Goal: Task Accomplishment & Management: Manage account settings

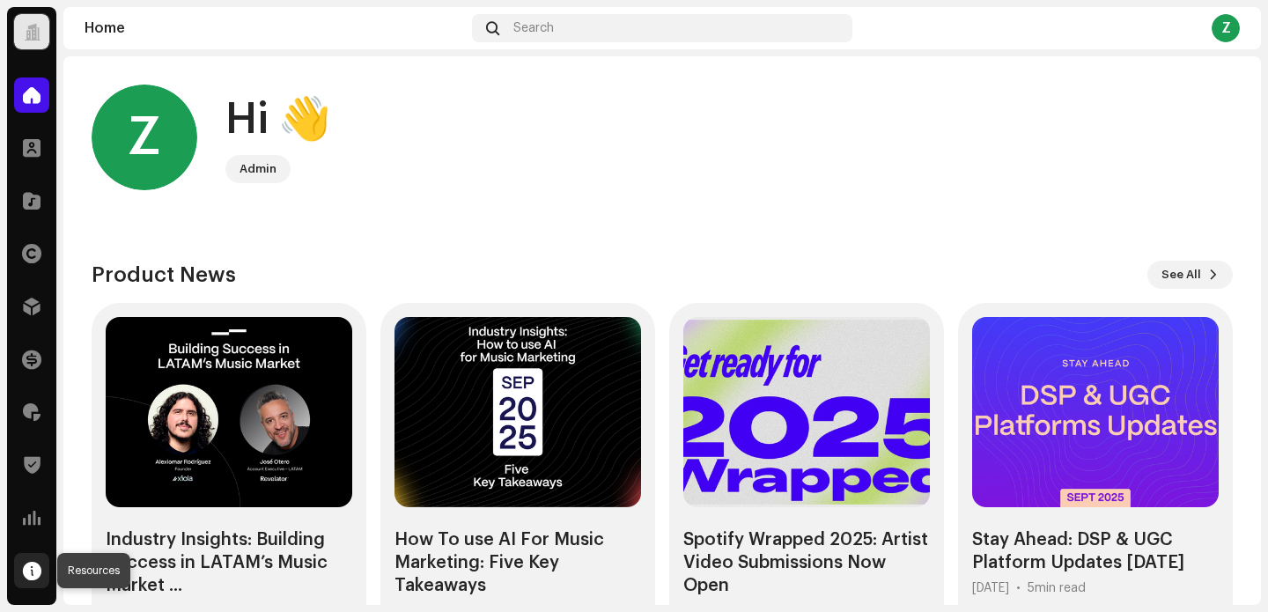
click at [31, 569] on span at bounding box center [32, 571] width 18 height 14
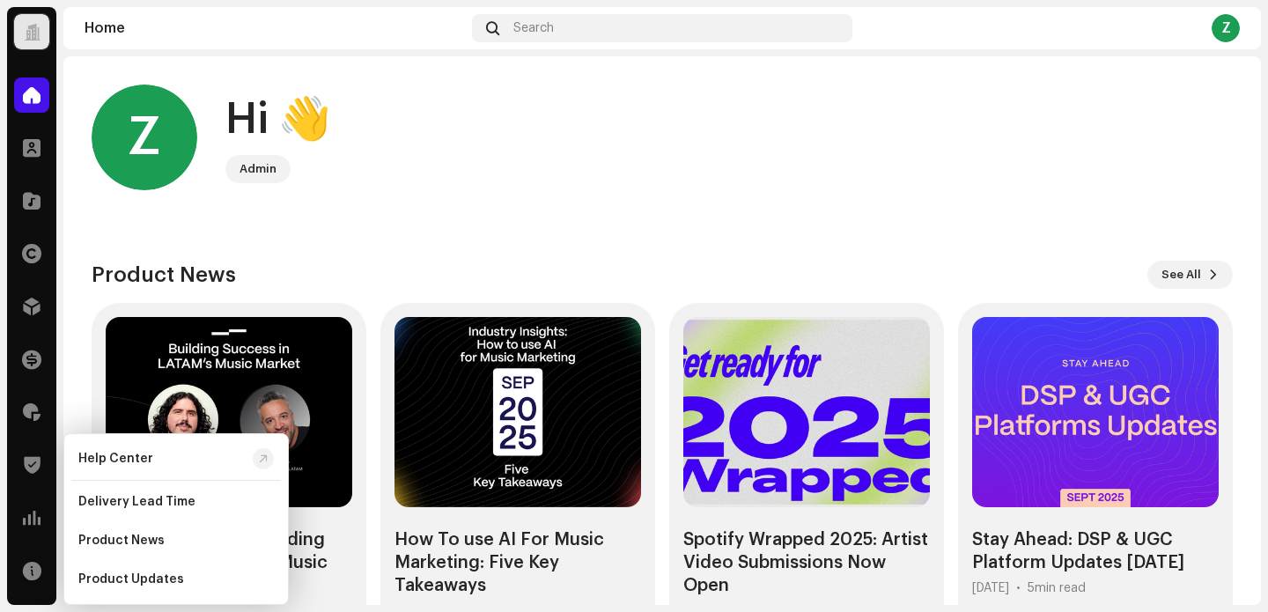
click at [377, 198] on home-user "Z Hi 👋 Admin" at bounding box center [662, 152] width 1141 height 134
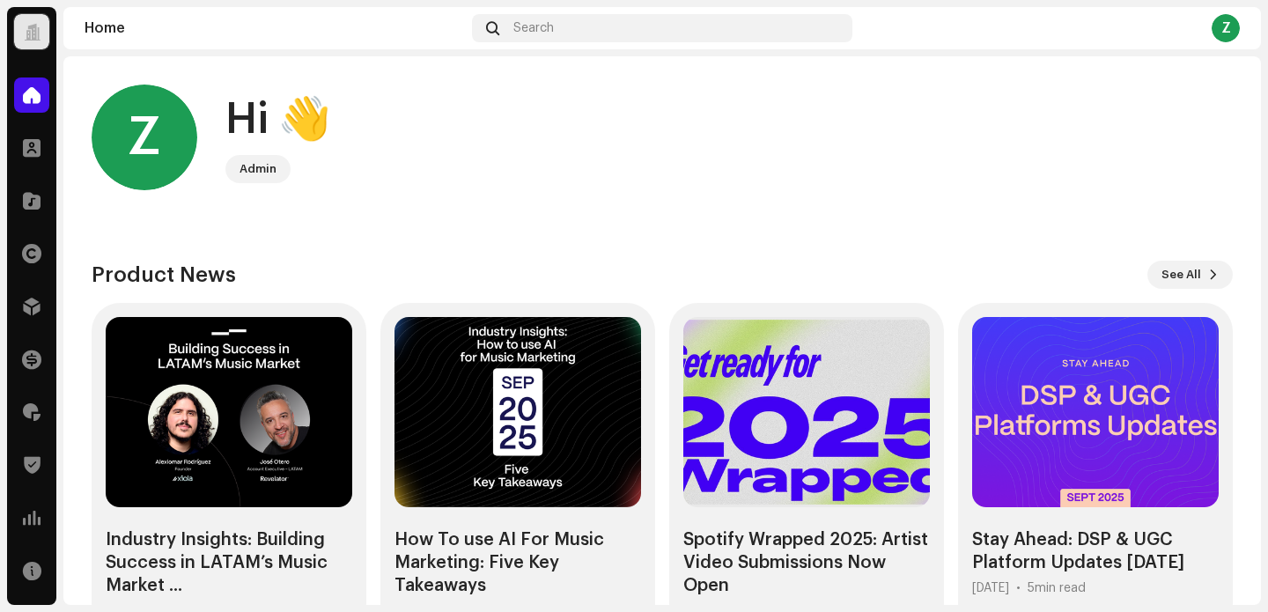
click at [169, 134] on div "Z" at bounding box center [145, 138] width 106 height 106
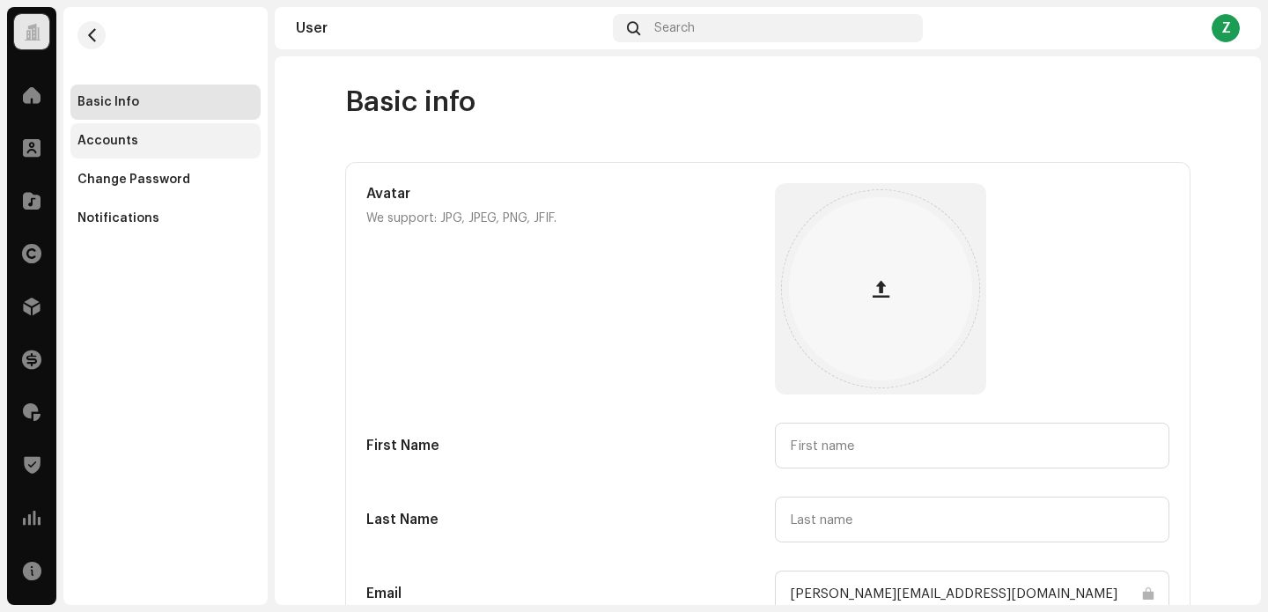
click at [136, 138] on div "Accounts" at bounding box center [165, 141] width 176 height 14
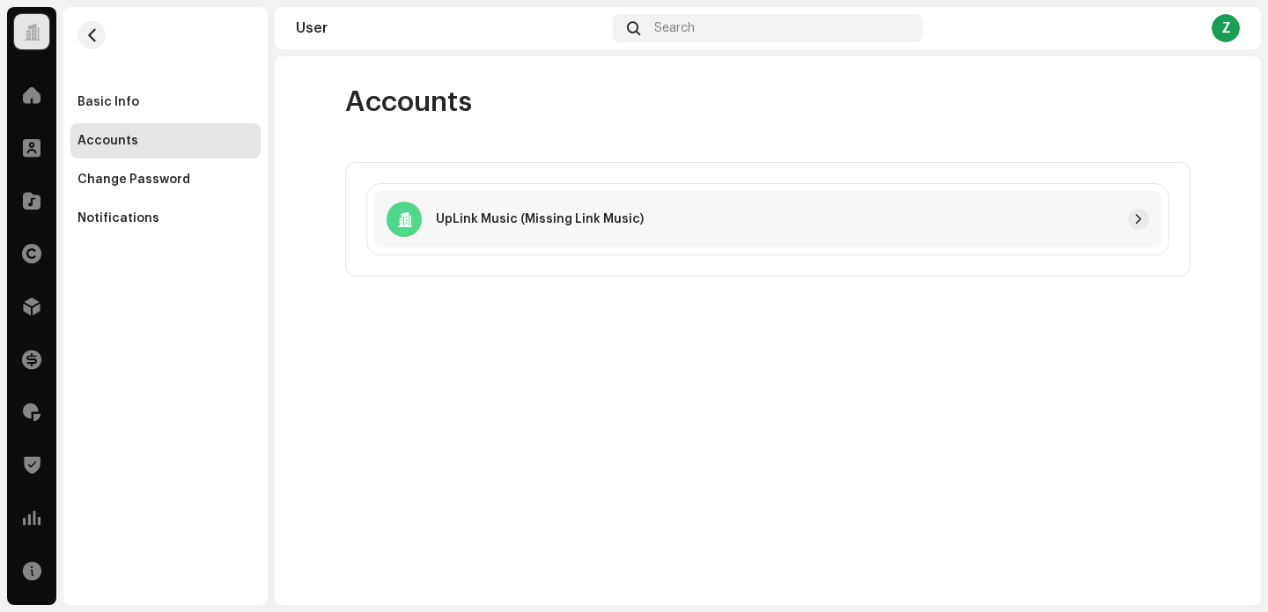
click at [34, 32] on div at bounding box center [32, 32] width 17 height 0
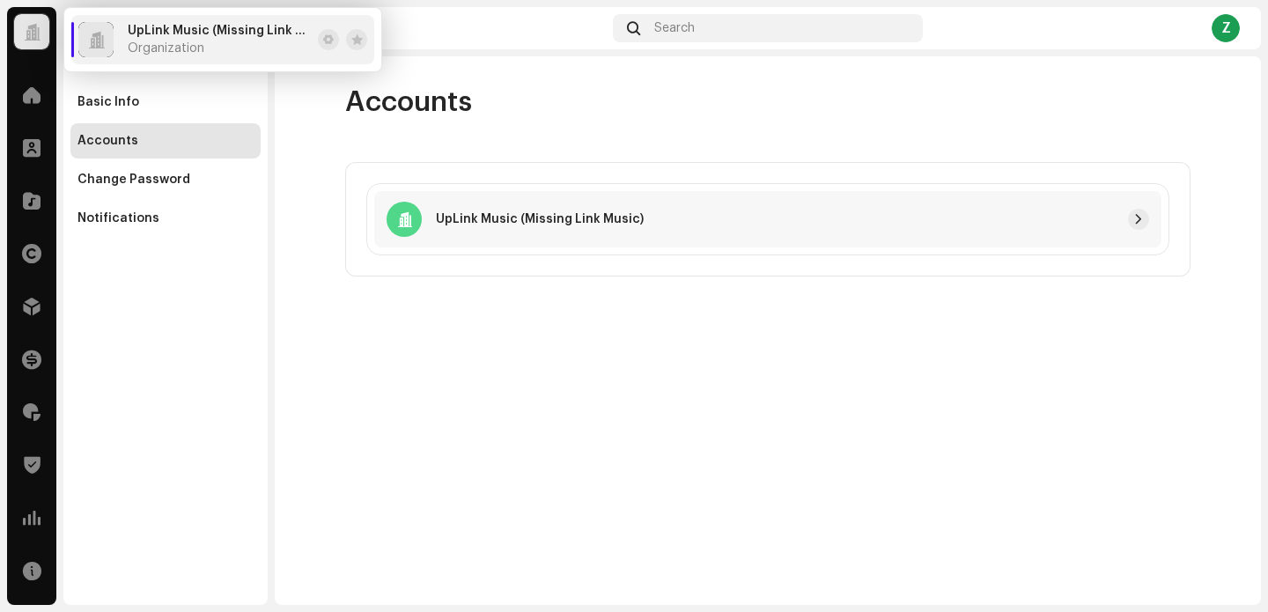
click at [173, 44] on span "Organization" at bounding box center [166, 48] width 77 height 14
click at [1221, 22] on div "Z" at bounding box center [1226, 28] width 28 height 28
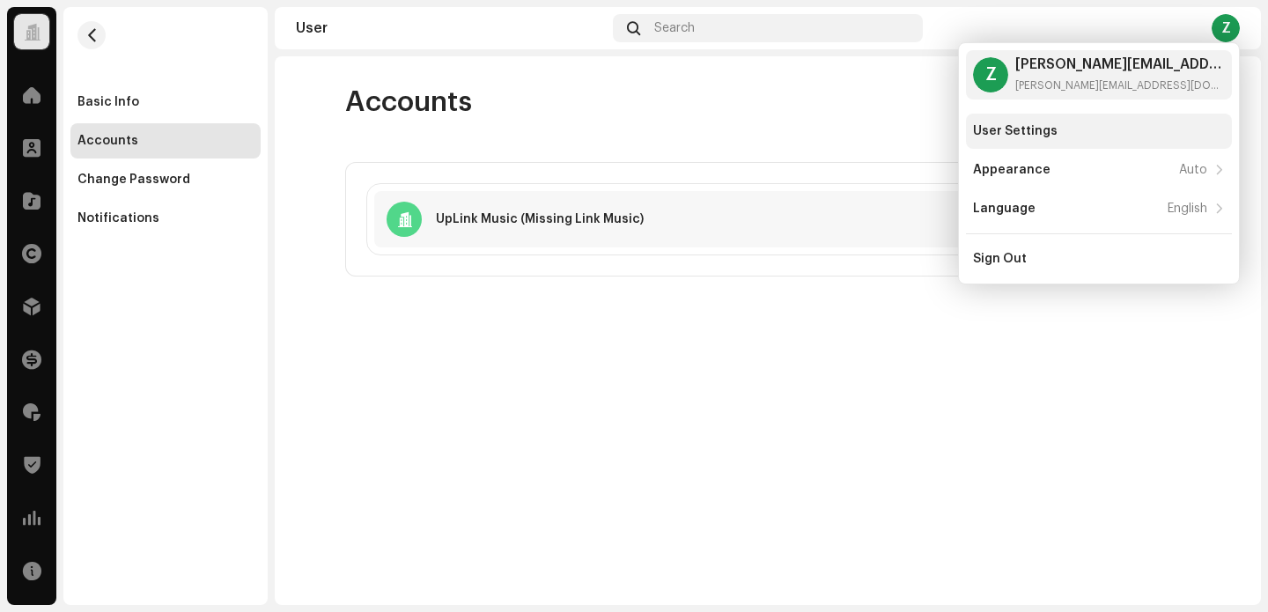
click at [1083, 129] on div "User Settings" at bounding box center [1099, 131] width 252 height 14
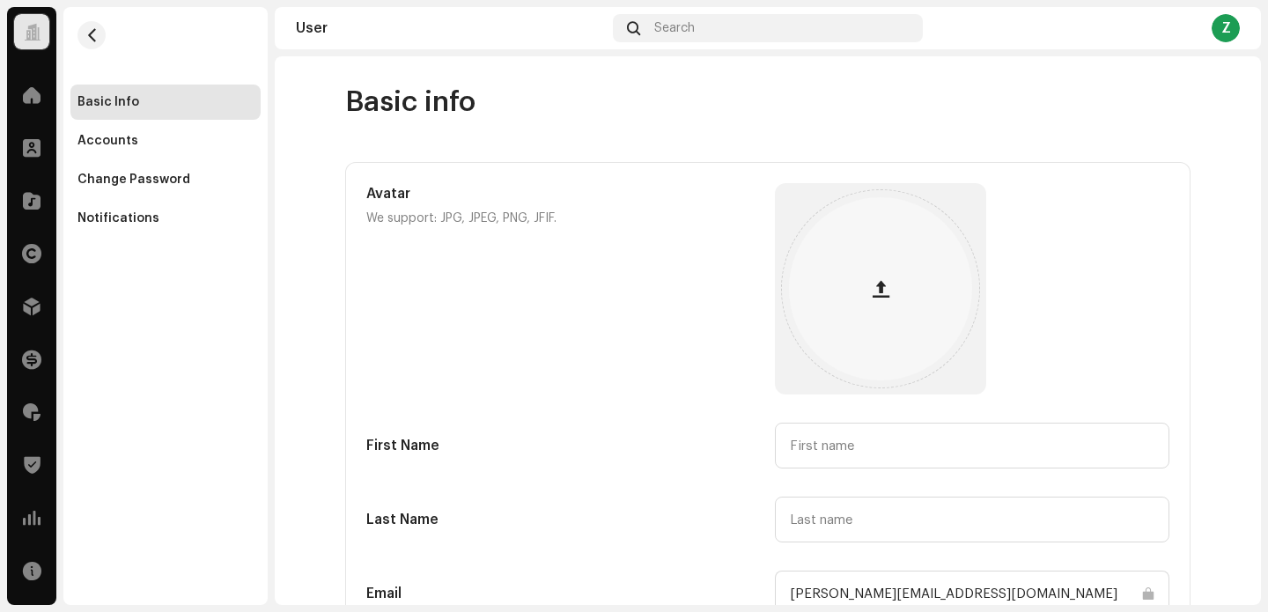
click at [1242, 20] on div "User Search Z" at bounding box center [768, 28] width 986 height 42
click at [1230, 27] on div "Z" at bounding box center [1226, 28] width 28 height 28
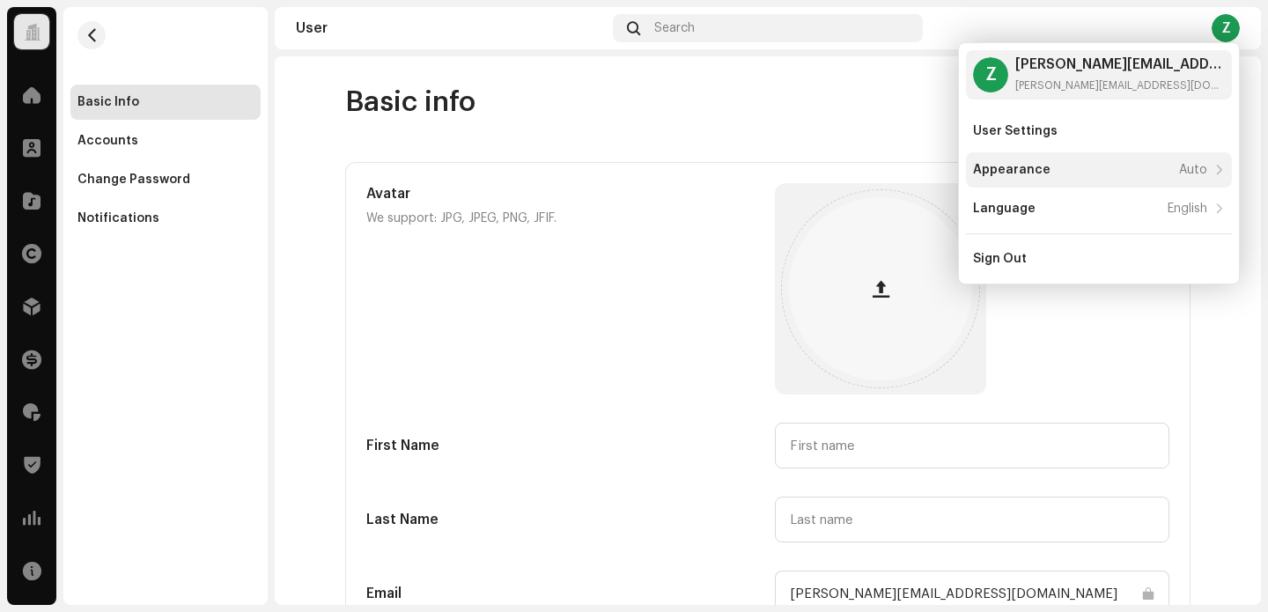
click at [1089, 169] on div "Appearance Auto" at bounding box center [1090, 170] width 234 height 14
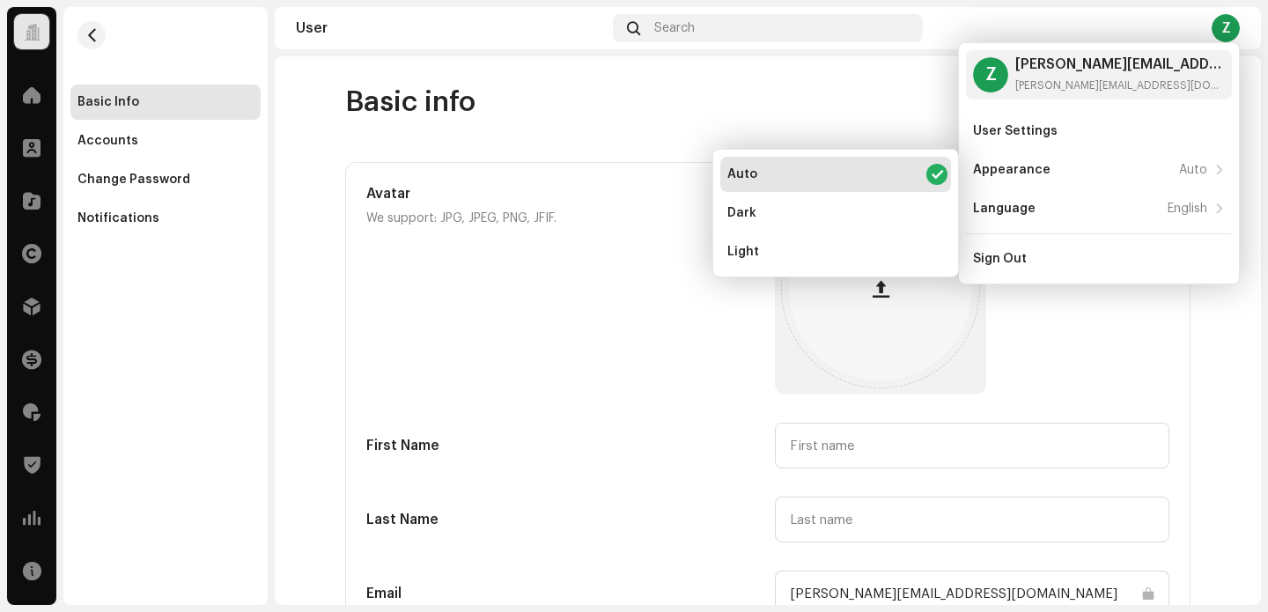
click at [513, 345] on re-m-form-label "Avatar We support: JPG, JPEG, PNG, JFIF." at bounding box center [563, 288] width 394 height 211
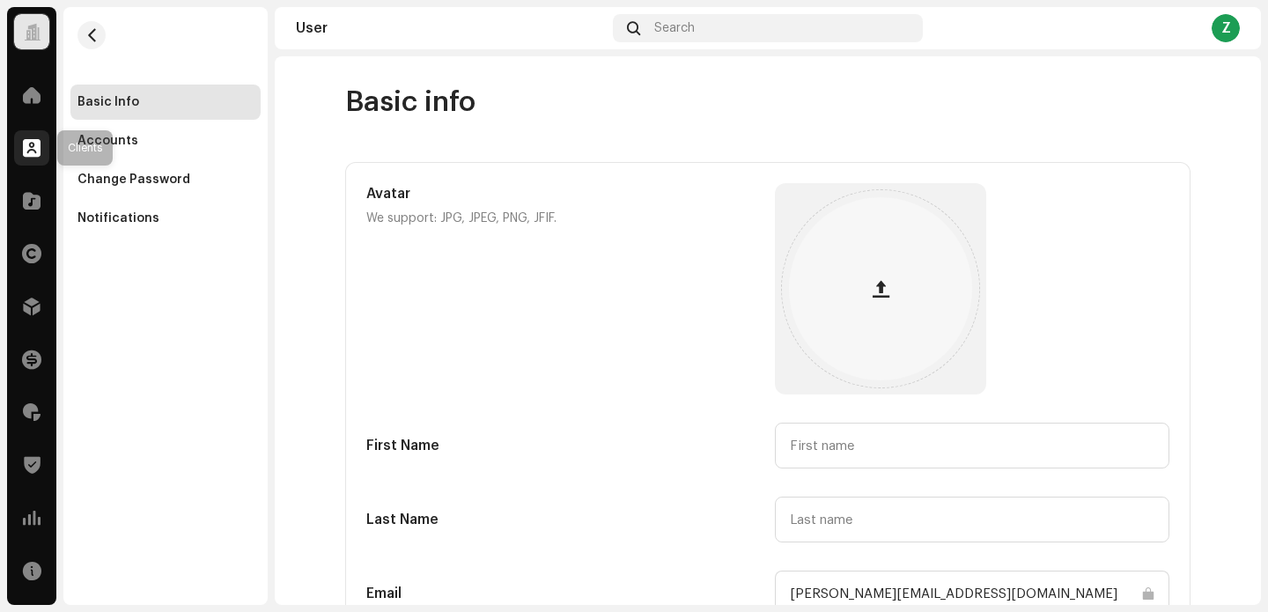
click at [34, 142] on span at bounding box center [32, 148] width 18 height 14
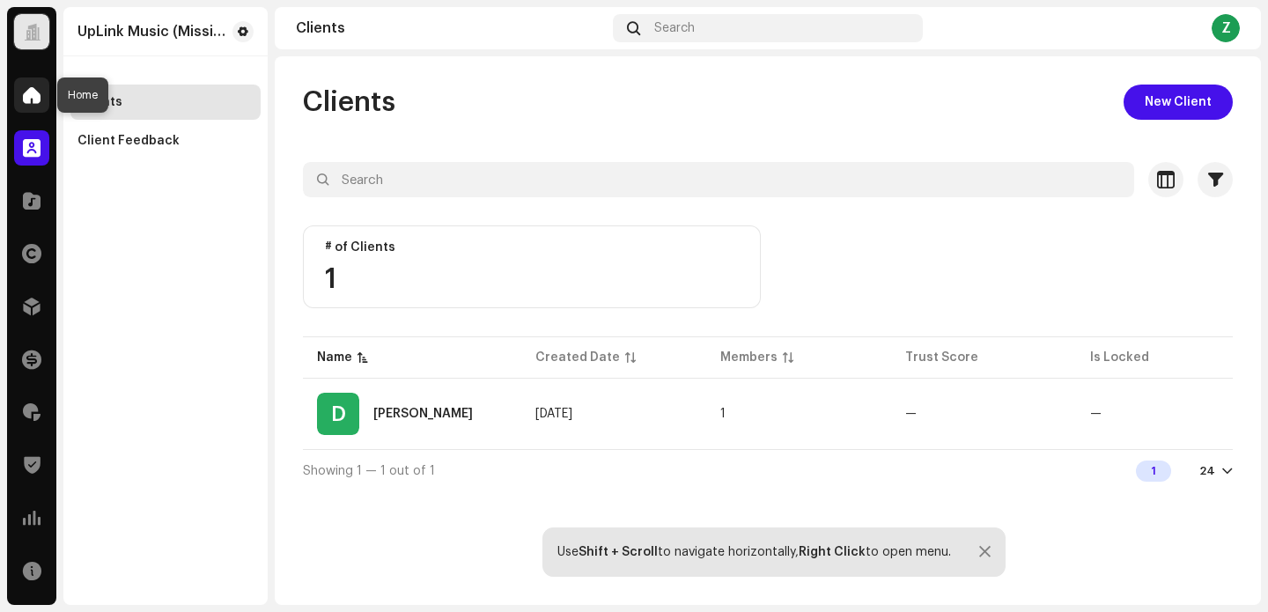
click at [33, 100] on span at bounding box center [32, 95] width 18 height 14
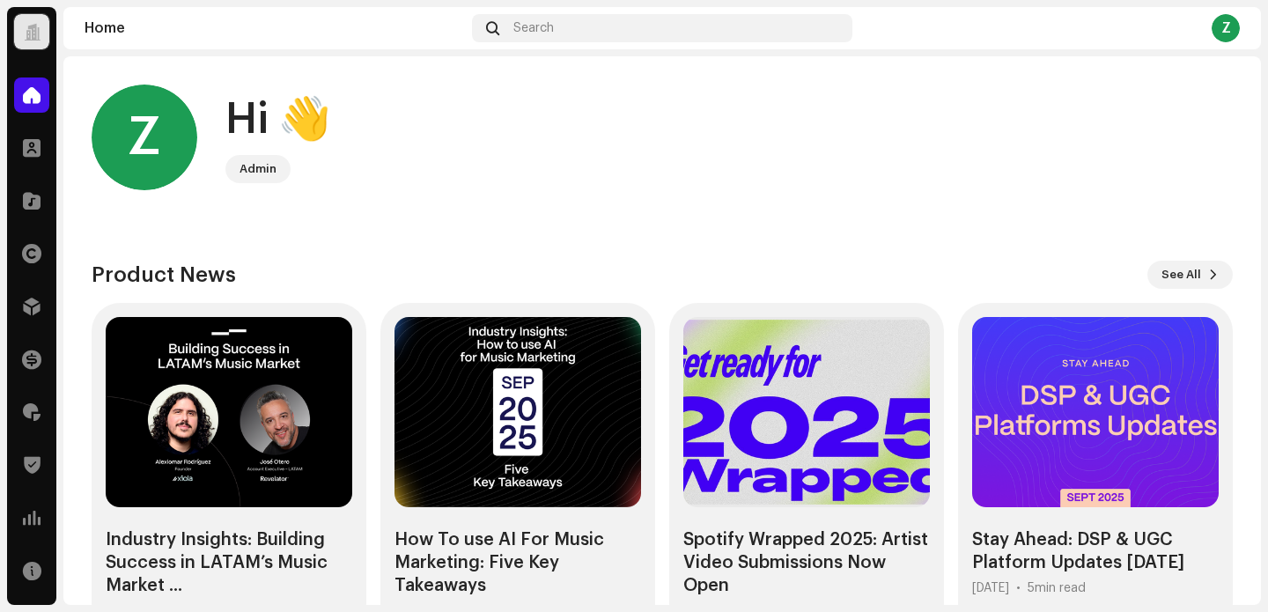
click at [245, 168] on div "Admin" at bounding box center [257, 168] width 37 height 21
click at [23, 141] on span at bounding box center [32, 148] width 18 height 14
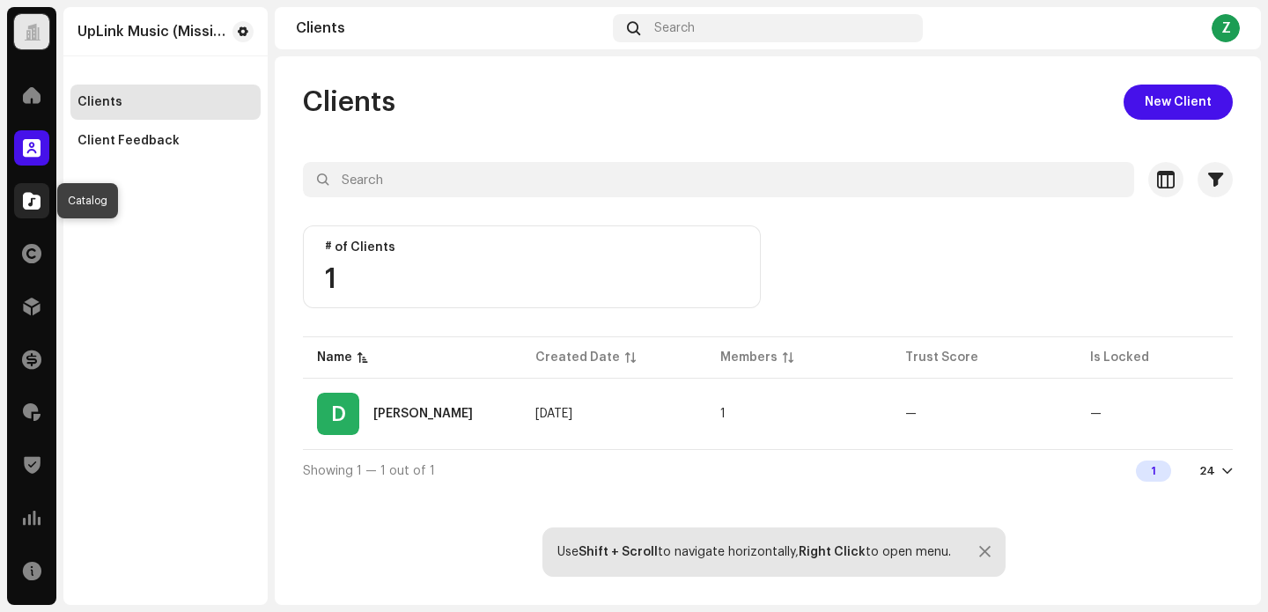
click at [28, 197] on span at bounding box center [32, 201] width 18 height 14
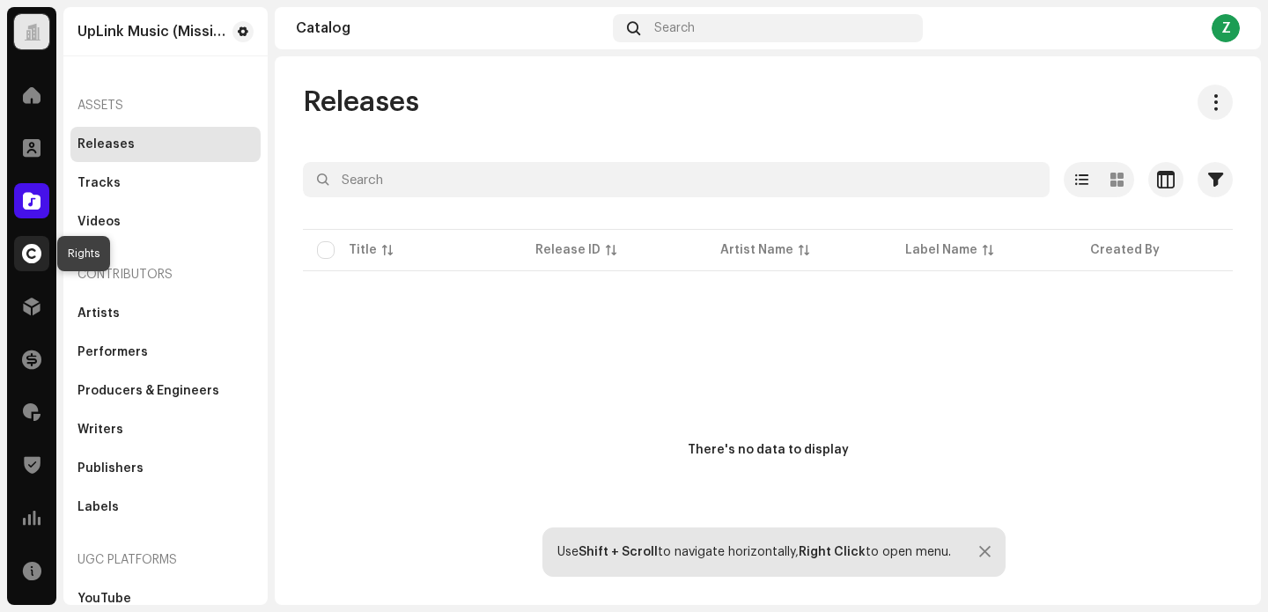
click at [28, 260] on span at bounding box center [31, 254] width 19 height 14
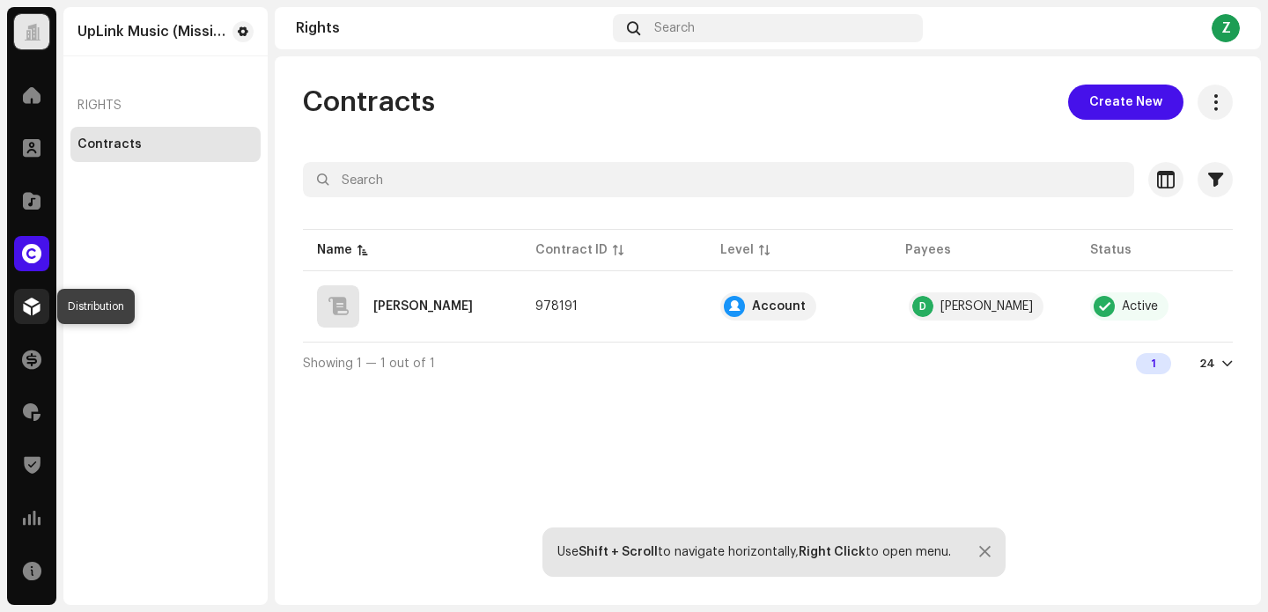
click at [30, 306] on span at bounding box center [32, 306] width 18 height 14
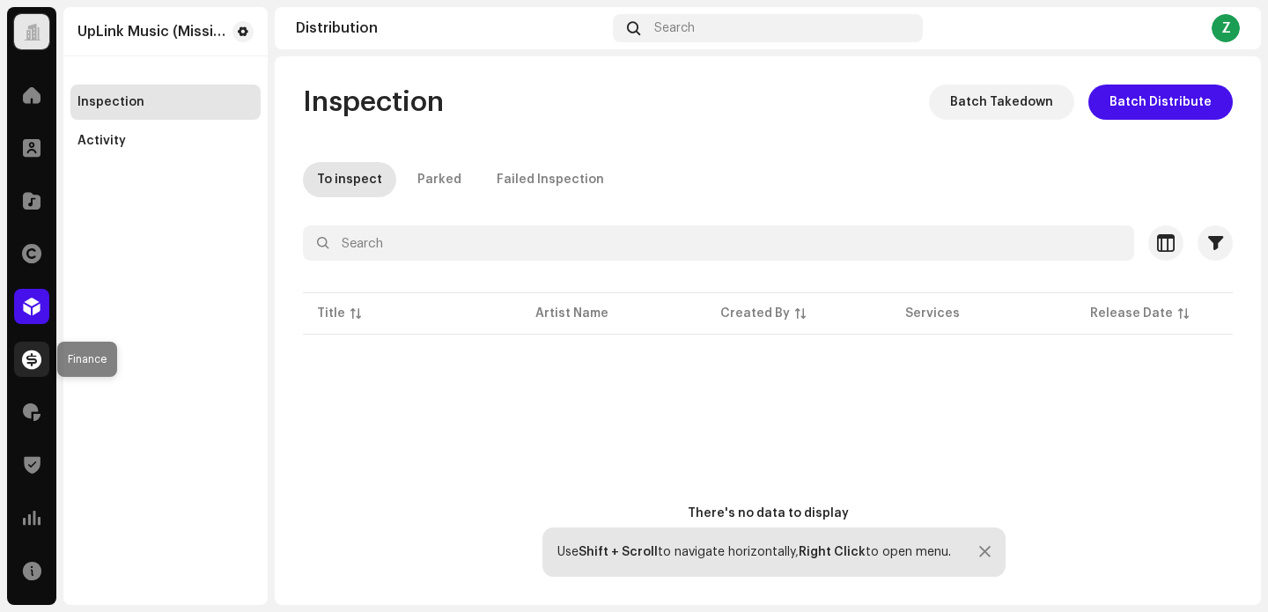
click at [21, 357] on div at bounding box center [31, 359] width 35 height 35
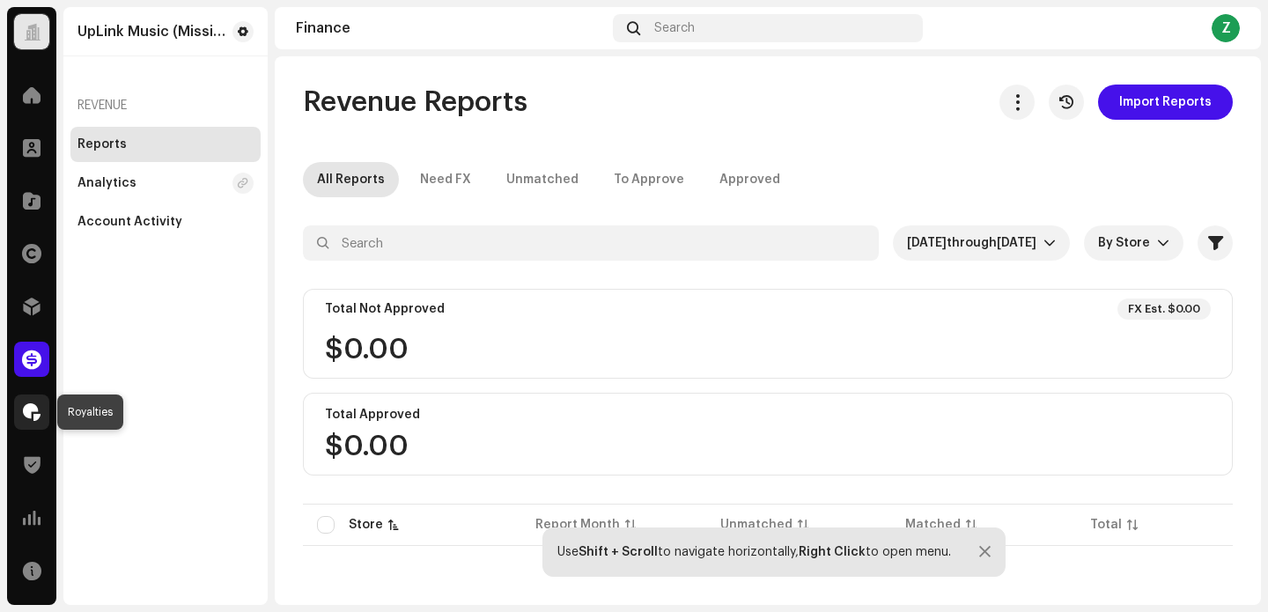
click at [33, 409] on span at bounding box center [32, 412] width 18 height 14
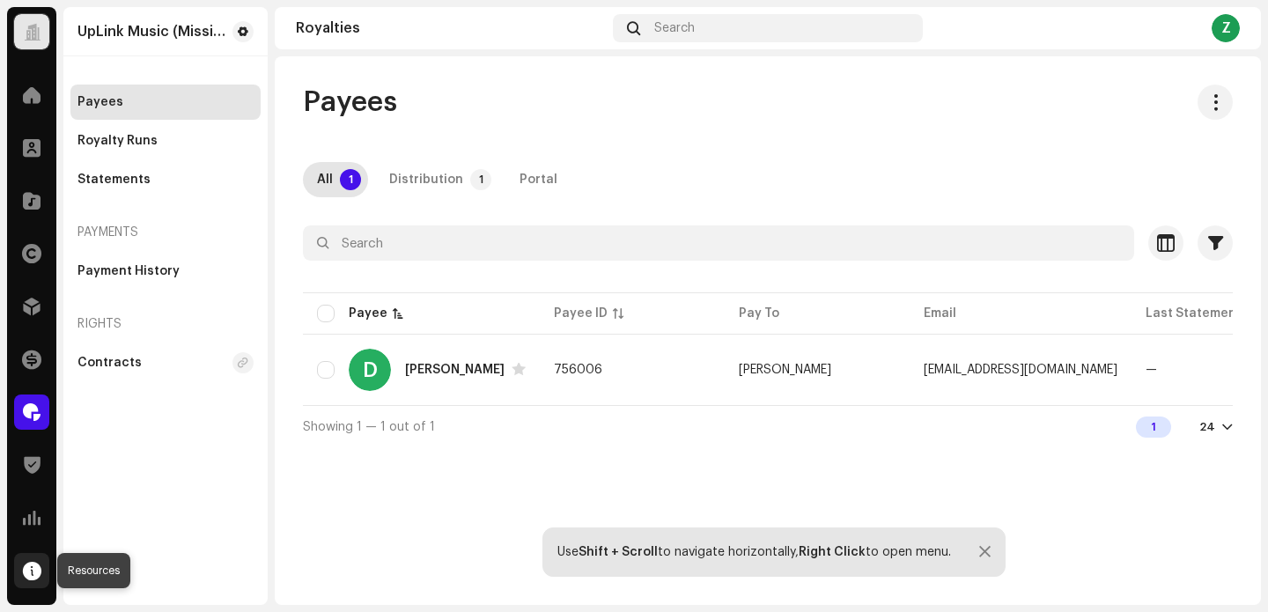
click at [31, 564] on span at bounding box center [32, 571] width 18 height 14
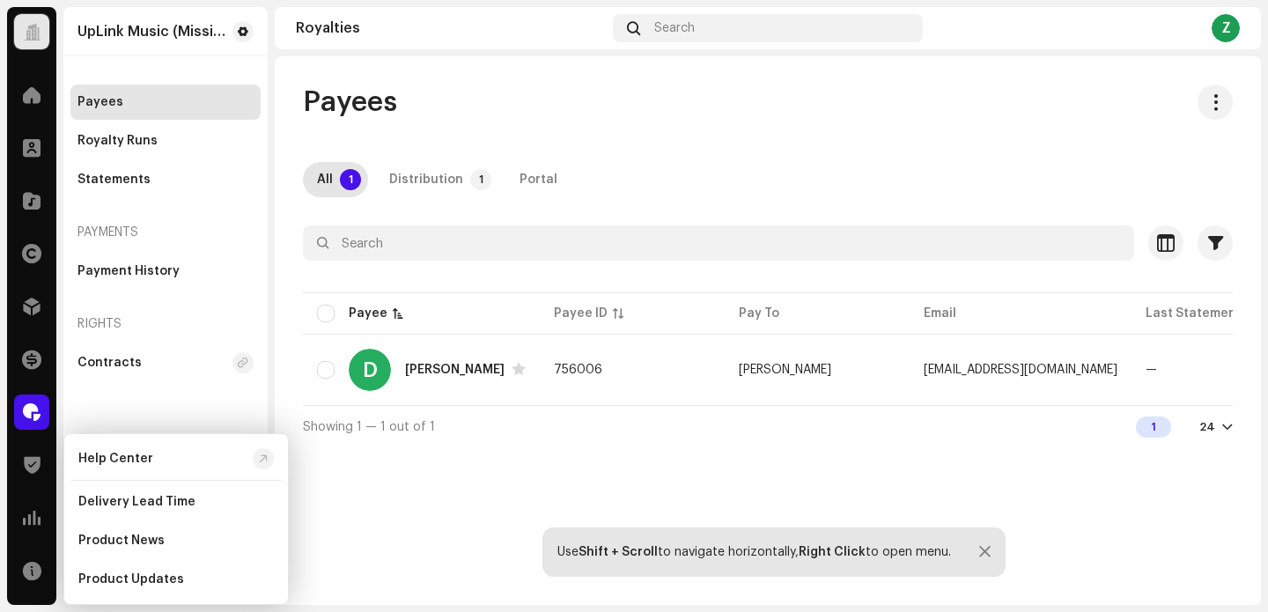
click at [430, 494] on div "Payees All 1 Distribution 1 Portal Selected 0 Select all 1 Options Filters Stat…" at bounding box center [768, 330] width 986 height 549
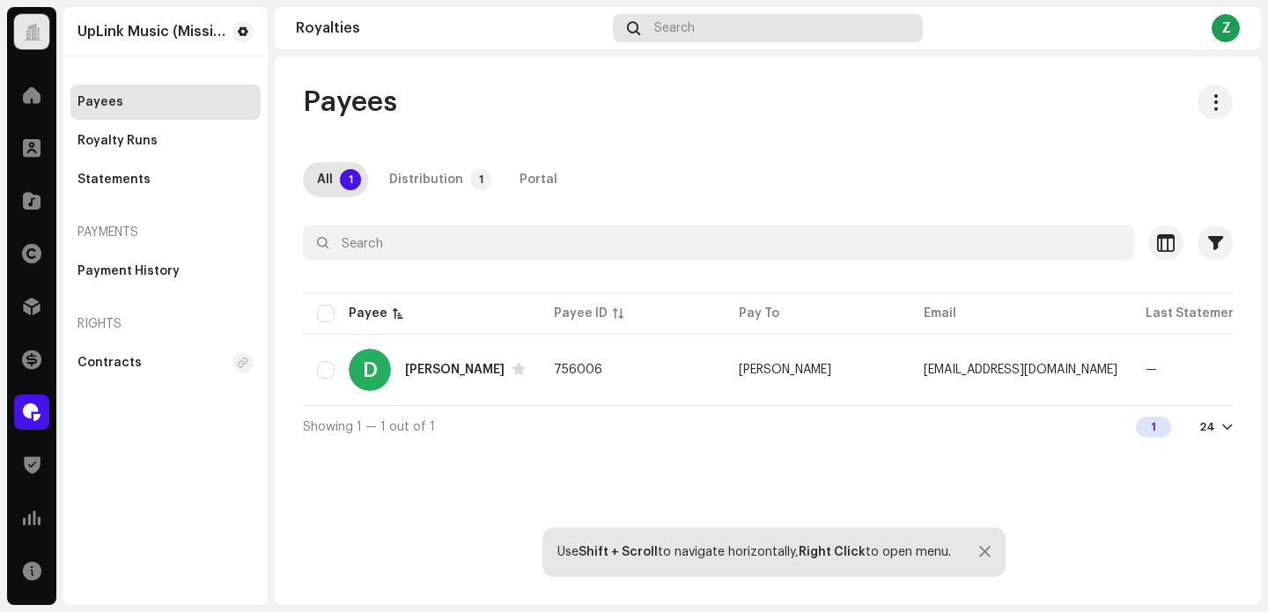
click at [671, 35] on div "Search" at bounding box center [768, 28] width 310 height 28
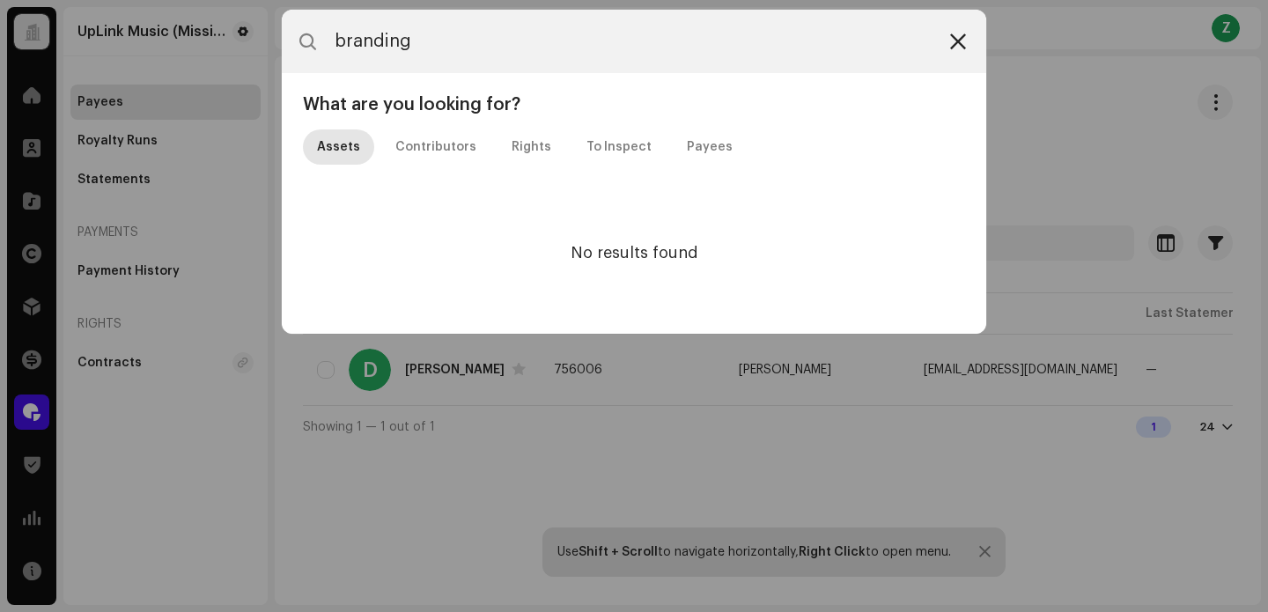
type input "branding"
click at [958, 41] on icon at bounding box center [958, 41] width 16 height 14
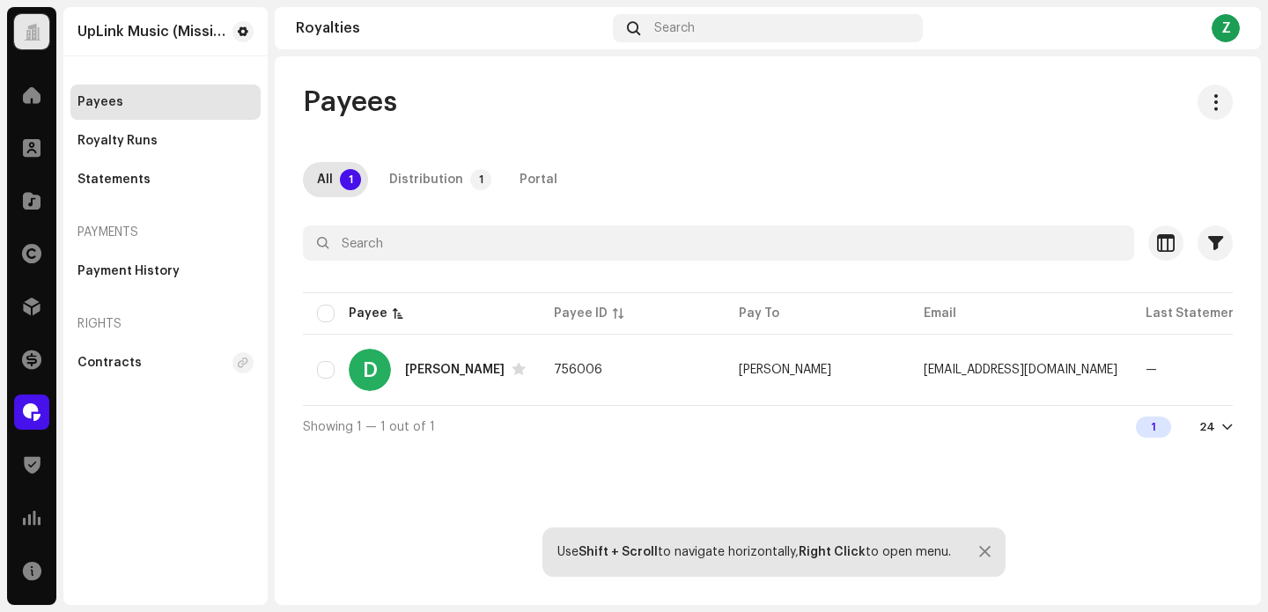
click at [1215, 22] on div "Z" at bounding box center [1226, 28] width 28 height 28
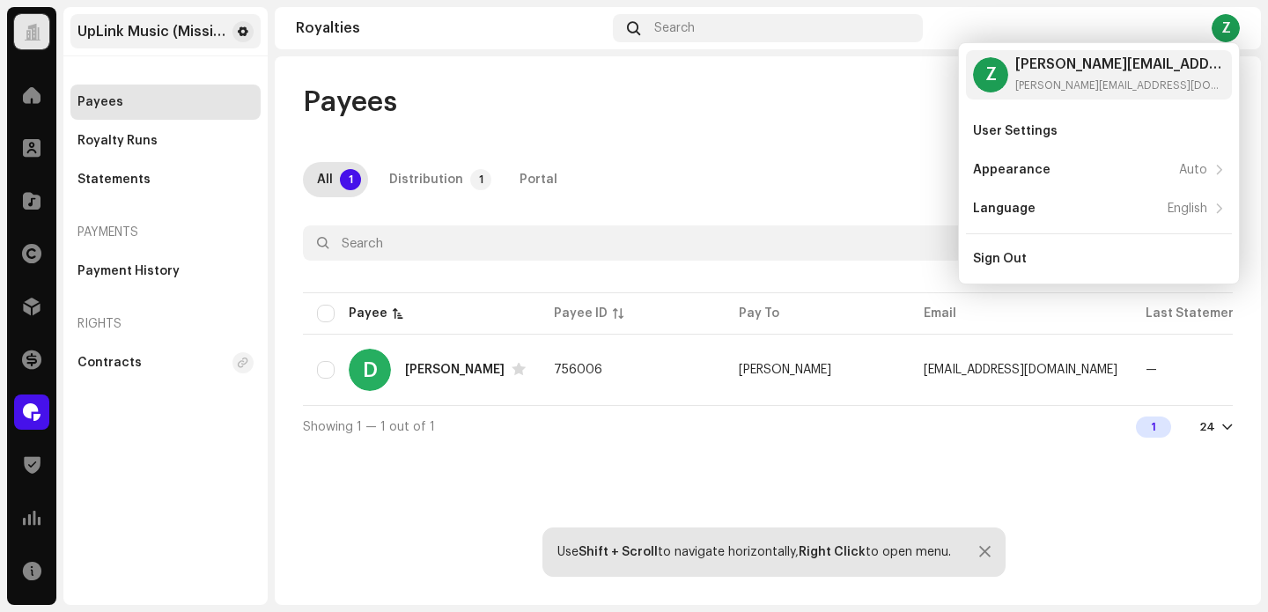
click at [118, 36] on div "UpLink Music (Missing Link Music)" at bounding box center [151, 32] width 148 height 14
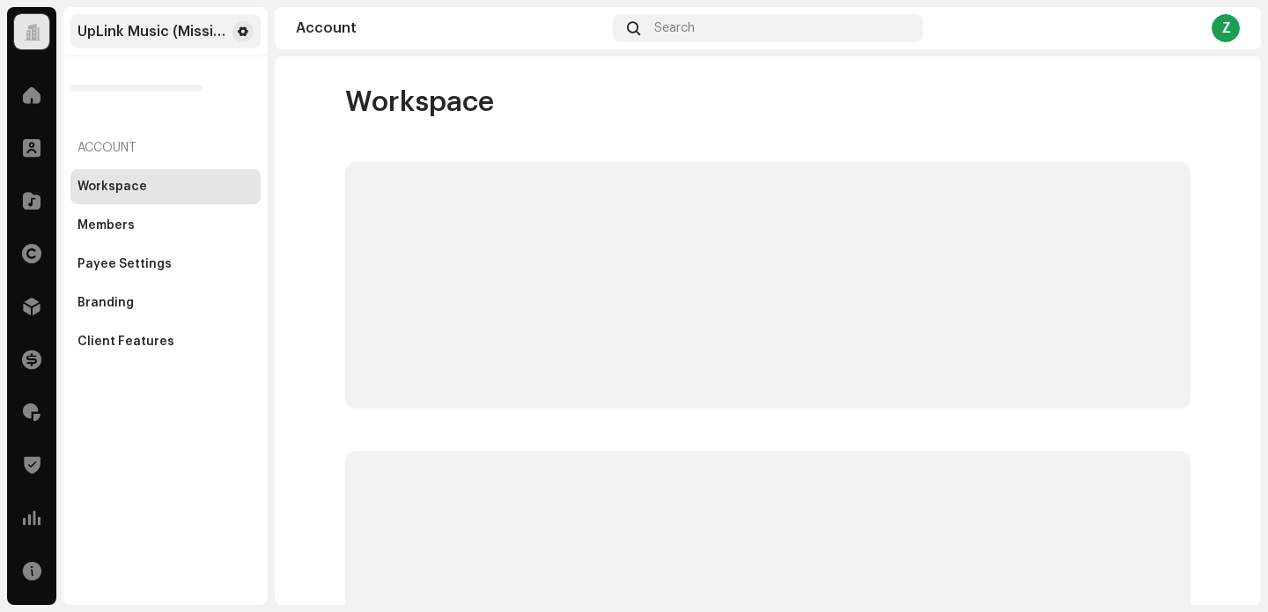
click at [168, 29] on div "UpLink Music (Missing Link Music)" at bounding box center [151, 32] width 148 height 14
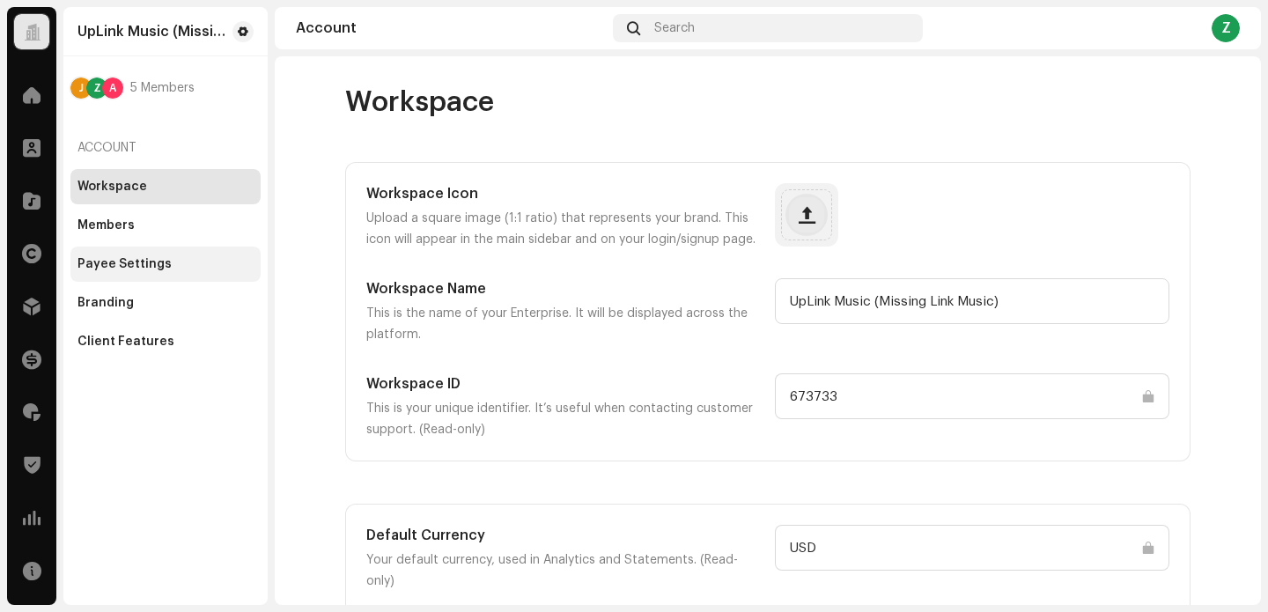
click at [144, 268] on div "Payee Settings" at bounding box center [124, 264] width 94 height 14
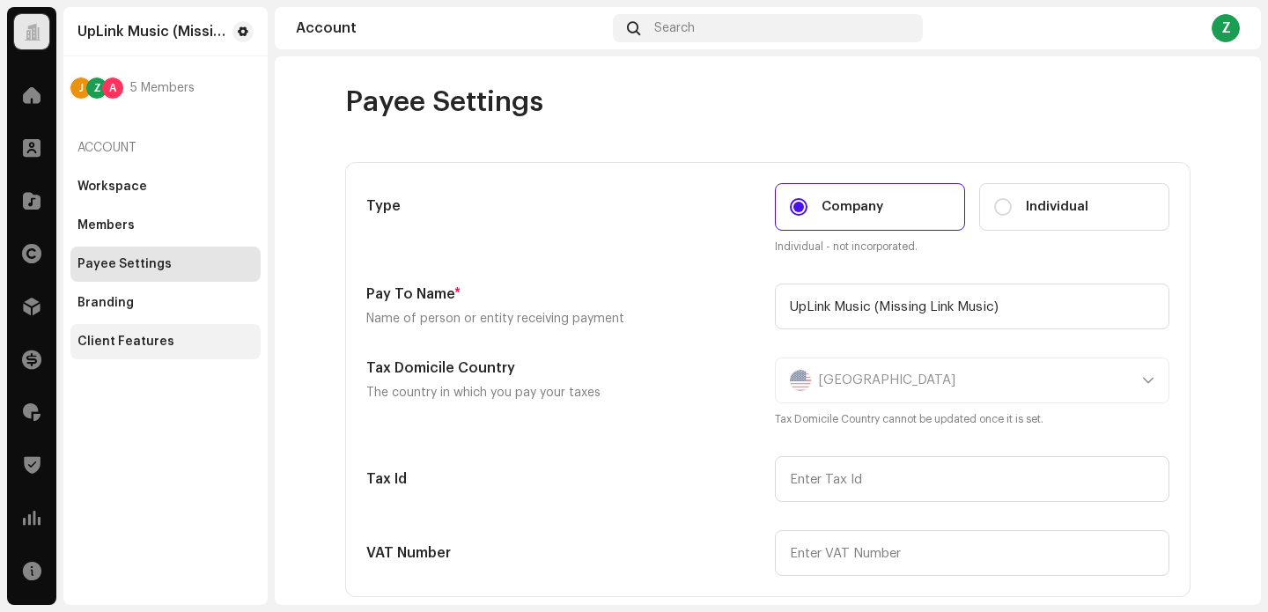
click at [111, 349] on div "Client Features" at bounding box center [165, 341] width 190 height 35
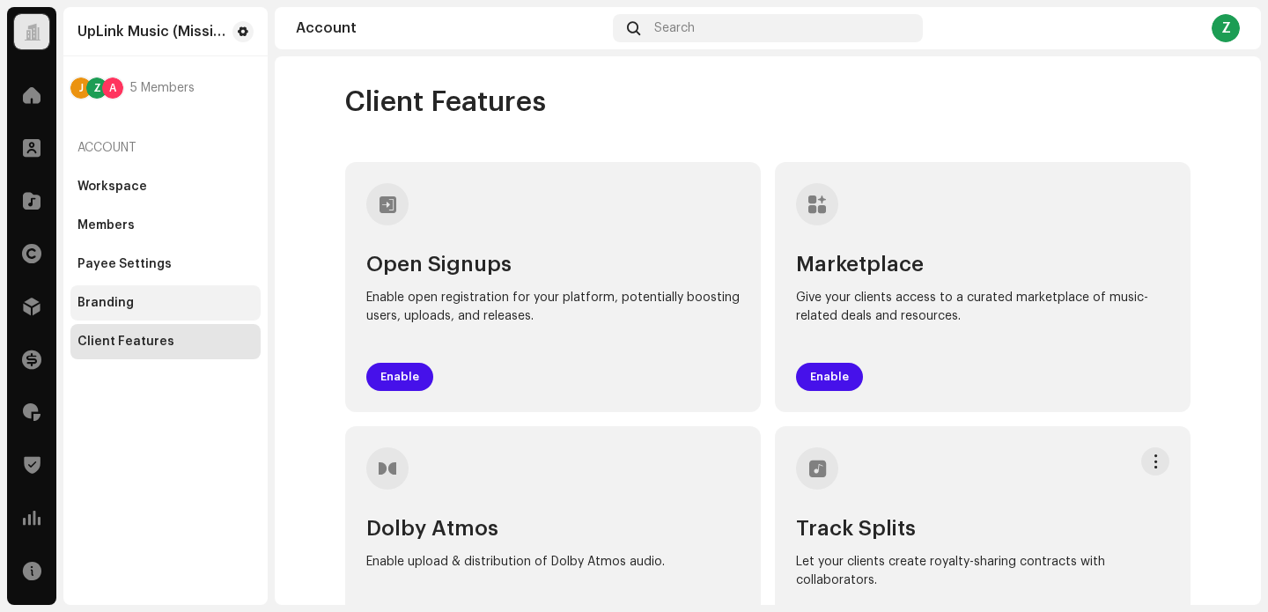
click at [128, 302] on div "Branding" at bounding box center [105, 303] width 56 height 14
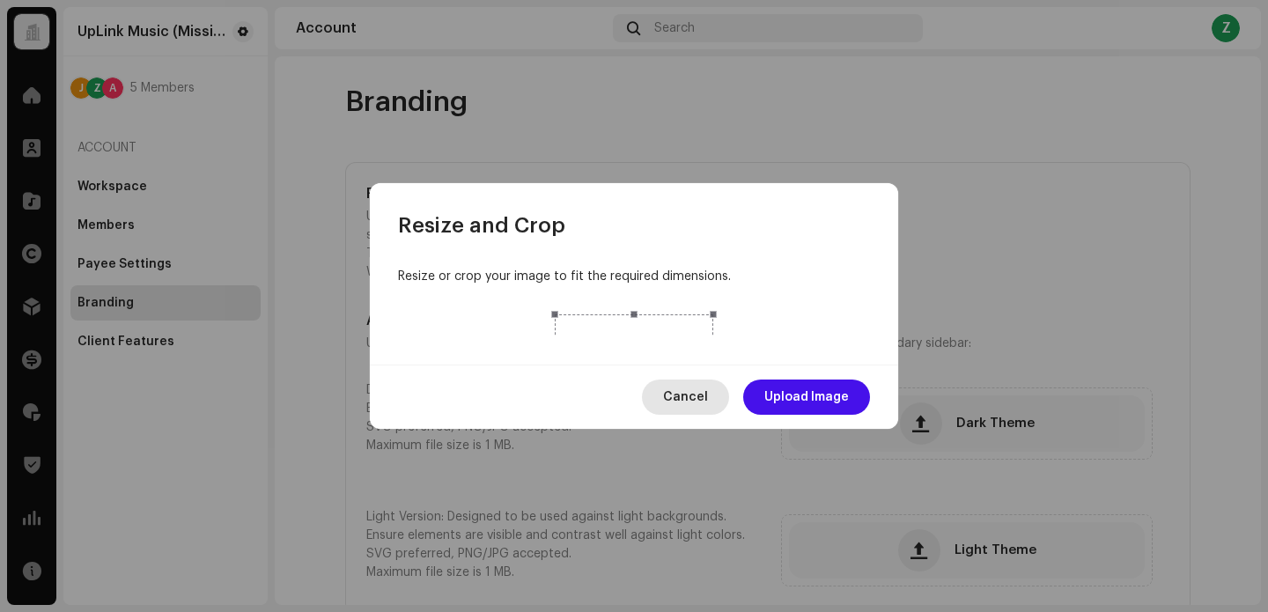
click at [697, 415] on span "Cancel" at bounding box center [685, 396] width 45 height 35
click at [657, 345] on div at bounding box center [634, 393] width 158 height 158
click at [814, 415] on span "Upload Image" at bounding box center [806, 396] width 85 height 35
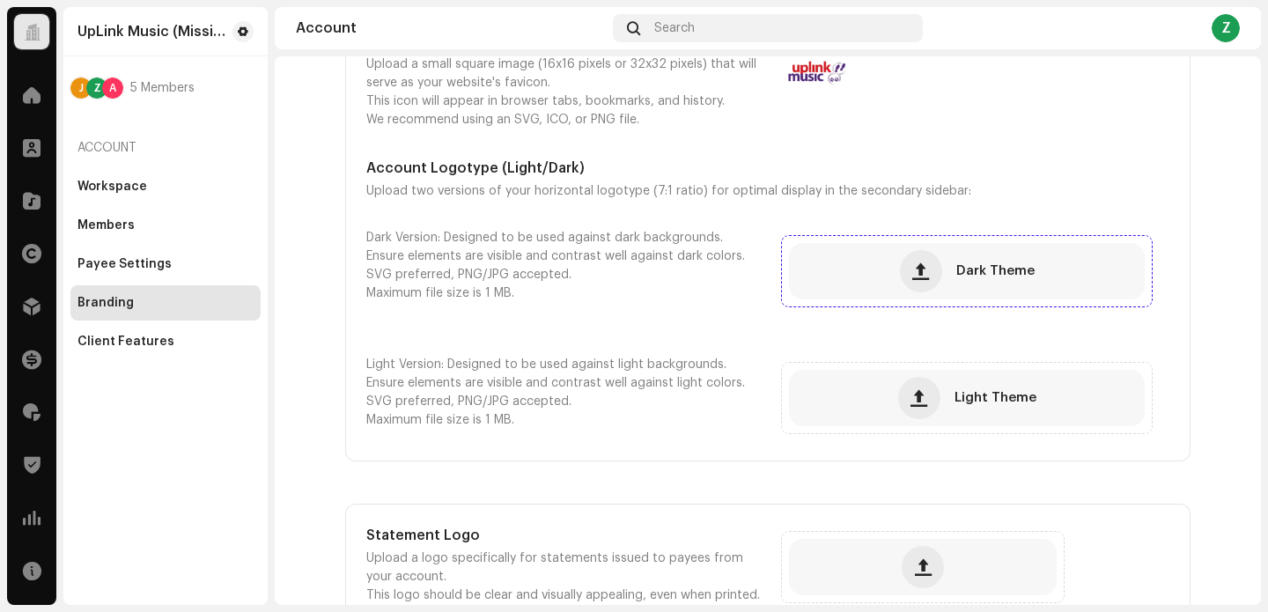
scroll to position [153, 0]
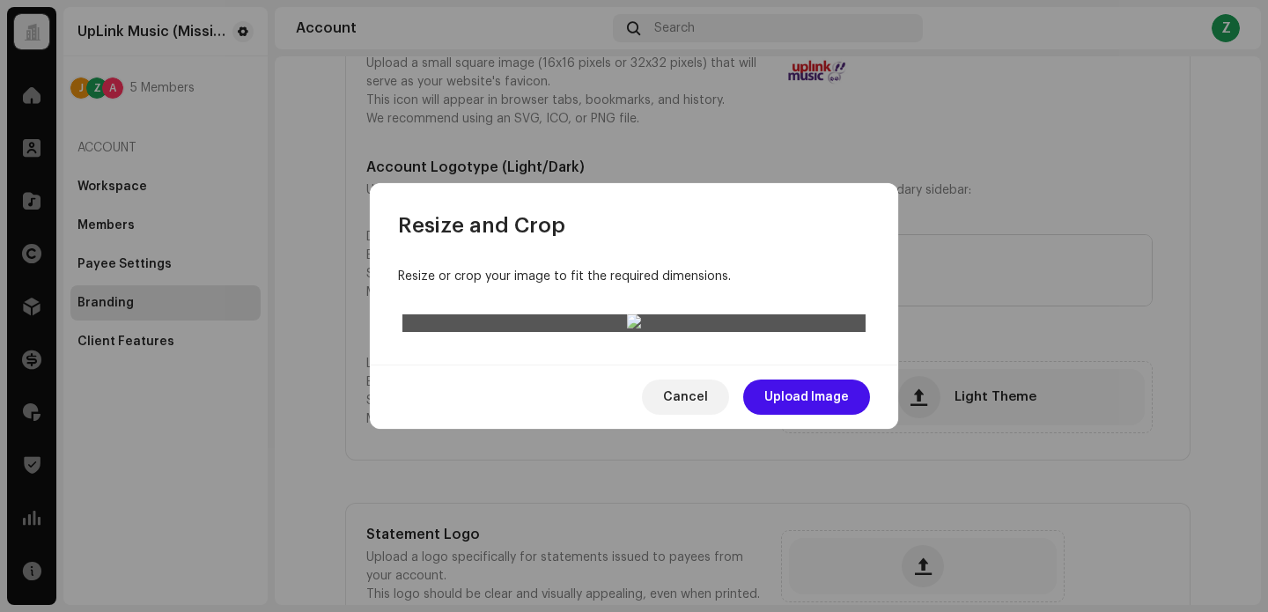
drag, startPoint x: 630, startPoint y: 351, endPoint x: 630, endPoint y: 421, distance: 69.6
click at [630, 332] on div at bounding box center [633, 323] width 463 height 18
drag, startPoint x: 631, startPoint y: 307, endPoint x: 623, endPoint y: 286, distance: 22.6
click at [623, 372] on div at bounding box center [633, 405] width 463 height 66
click at [687, 415] on span "Cancel" at bounding box center [685, 396] width 45 height 35
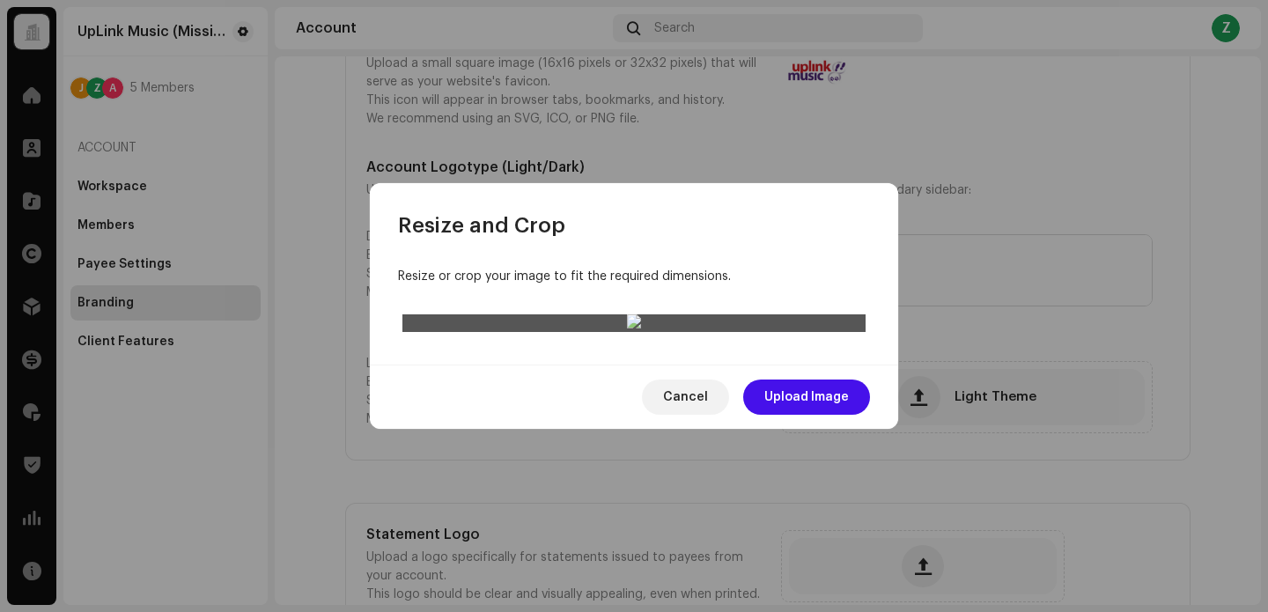
drag, startPoint x: 678, startPoint y: 314, endPoint x: 680, endPoint y: 284, distance: 30.9
click at [680, 350] on div at bounding box center [633, 383] width 463 height 66
click at [696, 415] on span "Cancel" at bounding box center [685, 396] width 45 height 35
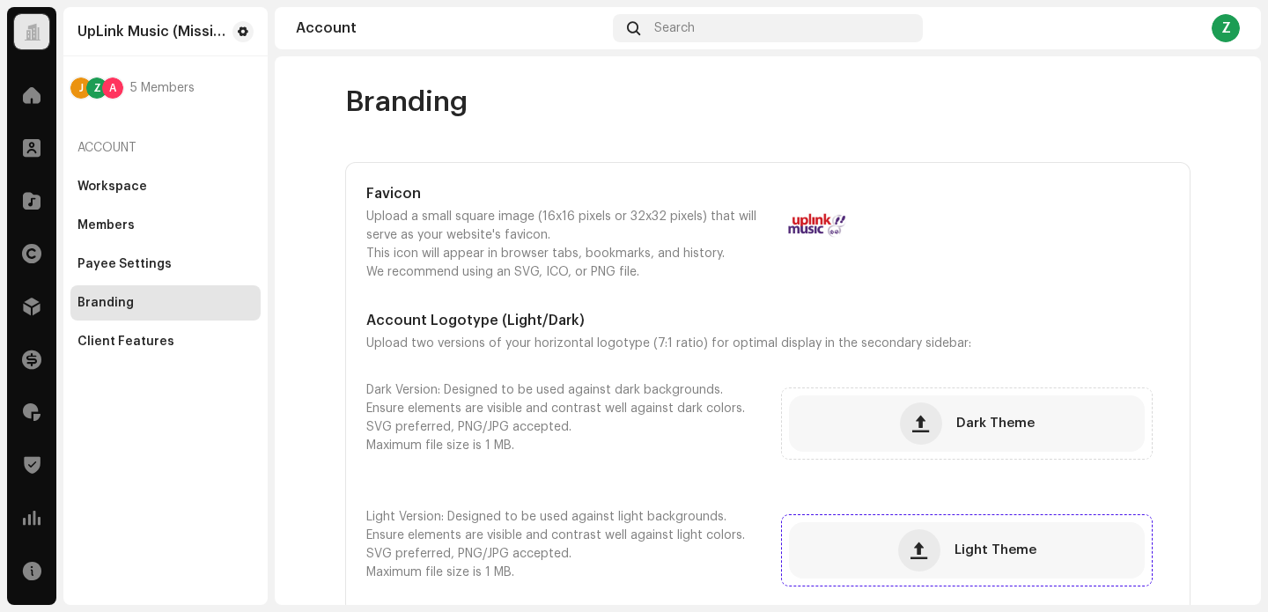
scroll to position [271, 0]
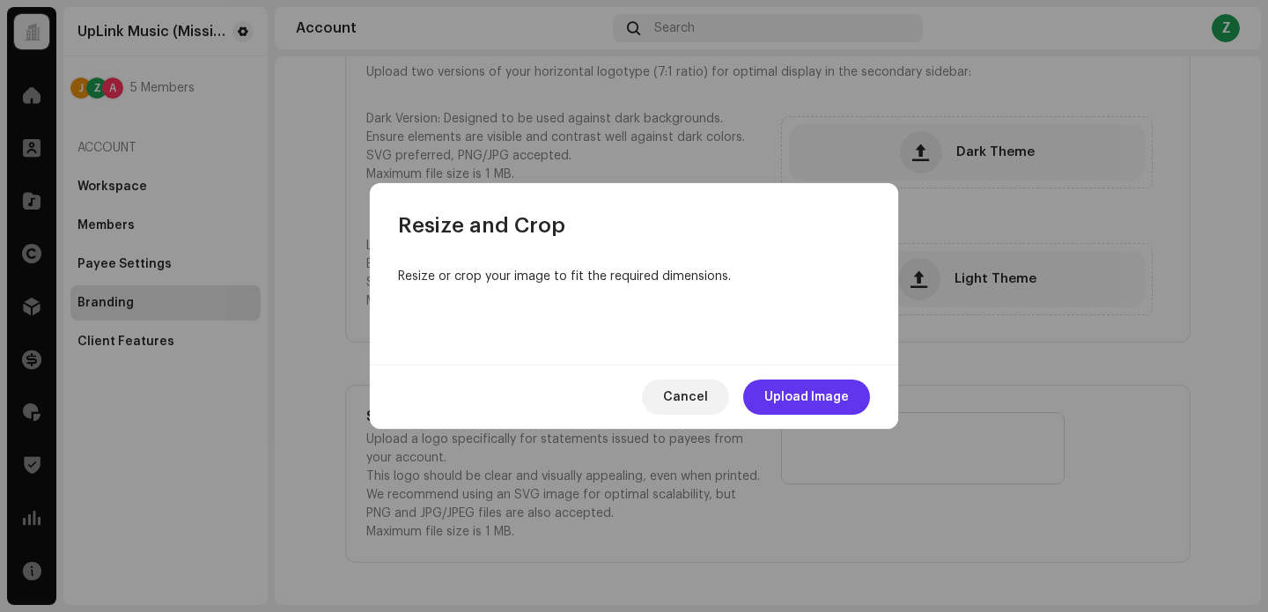
click at [822, 415] on span "Upload Image" at bounding box center [806, 396] width 85 height 35
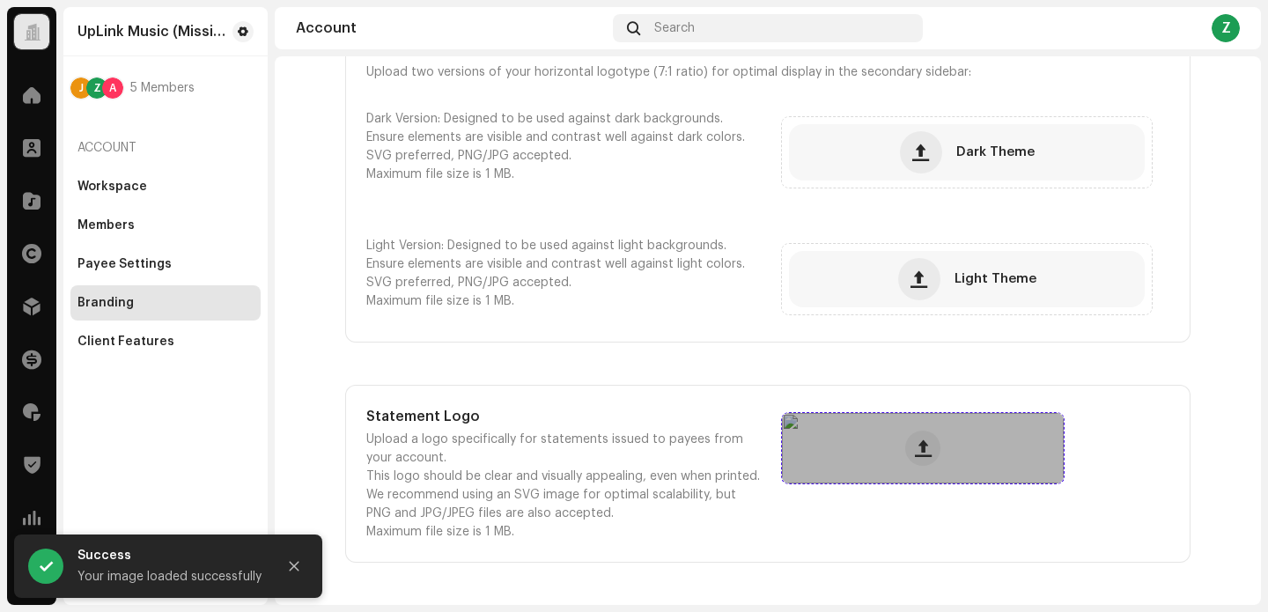
drag, startPoint x: 963, startPoint y: 439, endPoint x: 963, endPoint y: 453, distance: 13.2
click at [963, 453] on div at bounding box center [923, 448] width 282 height 70
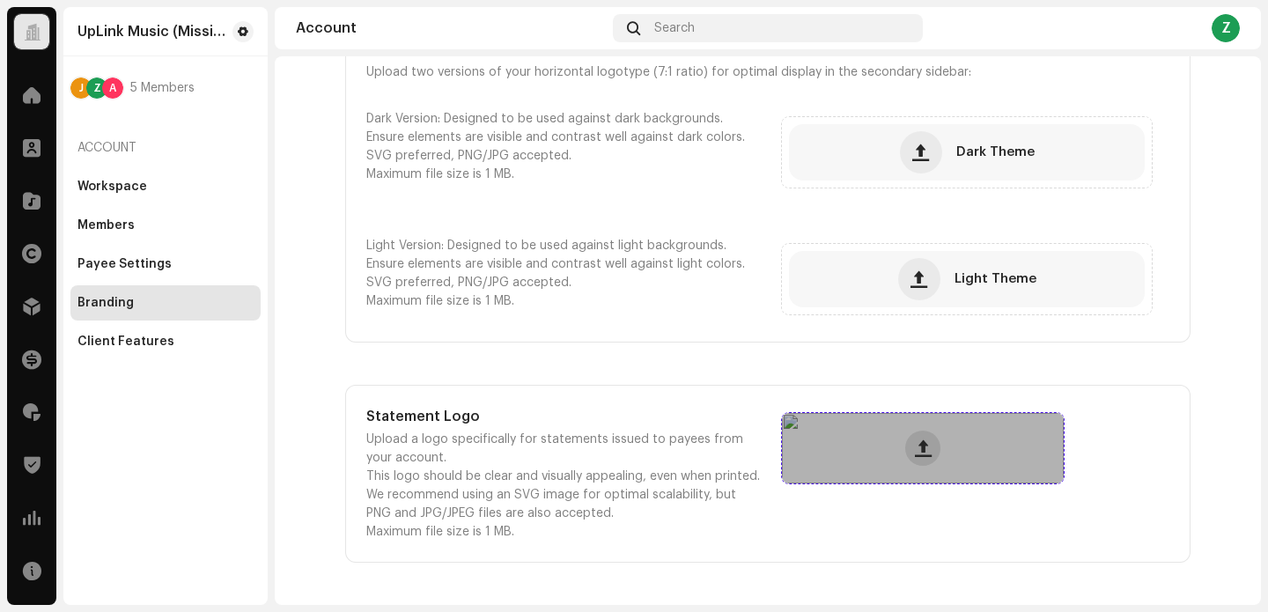
click at [923, 452] on span at bounding box center [923, 448] width 17 height 14
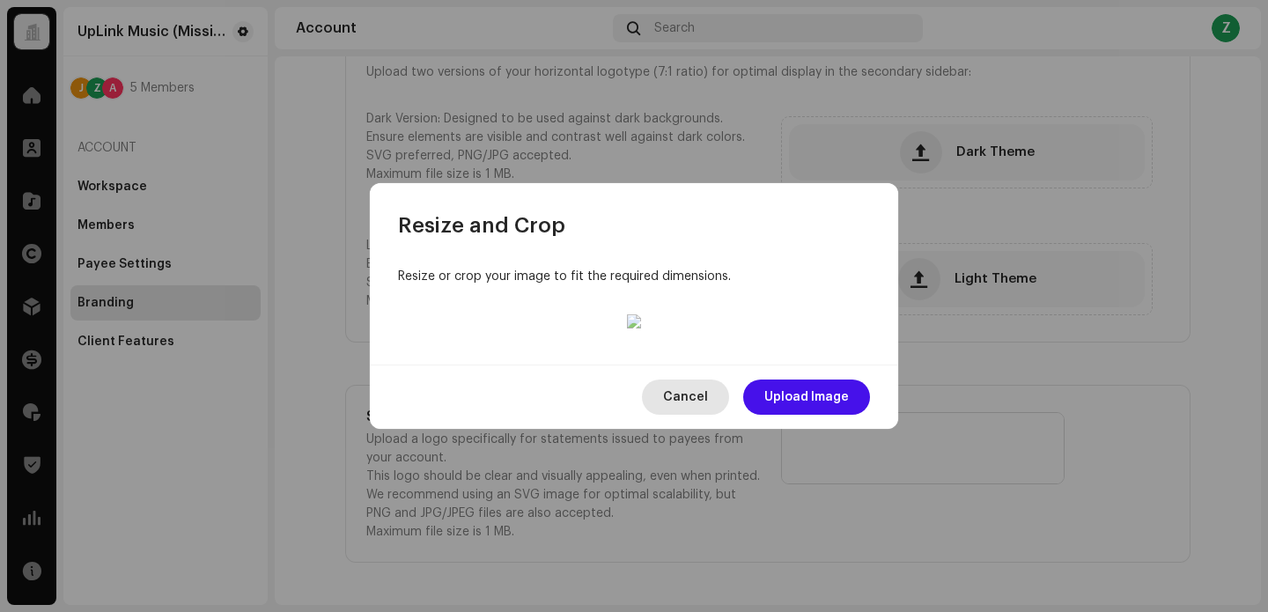
click at [704, 415] on span "Cancel" at bounding box center [685, 396] width 45 height 35
click at [812, 415] on span "Upload Image" at bounding box center [806, 396] width 85 height 35
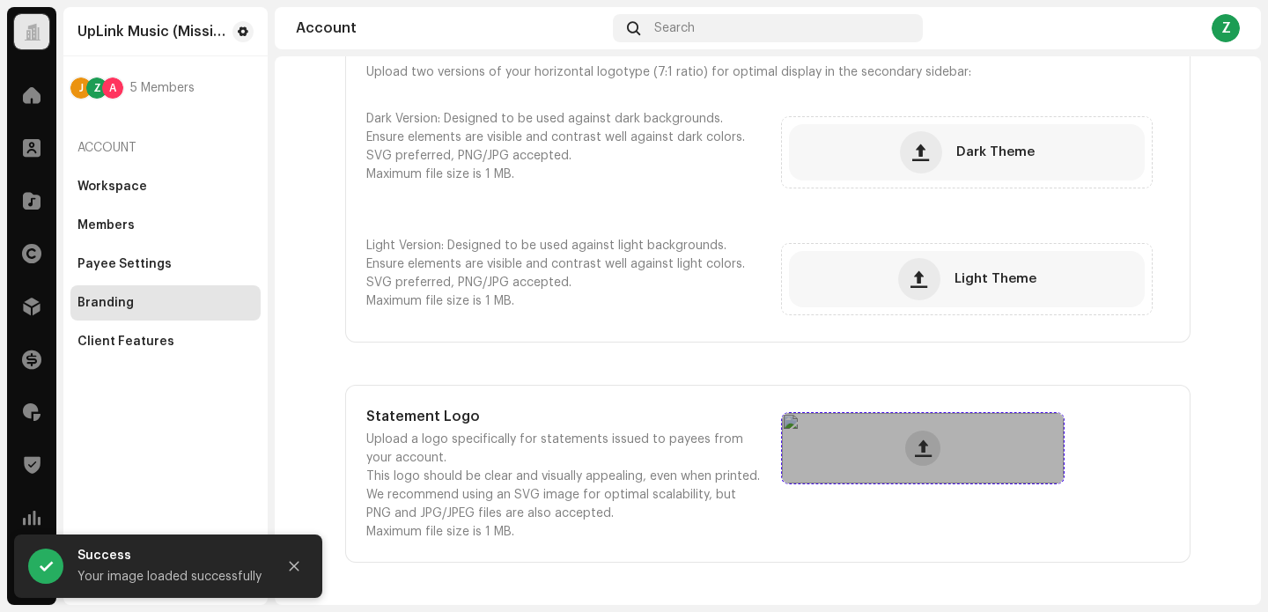
click at [915, 445] on span at bounding box center [923, 448] width 17 height 14
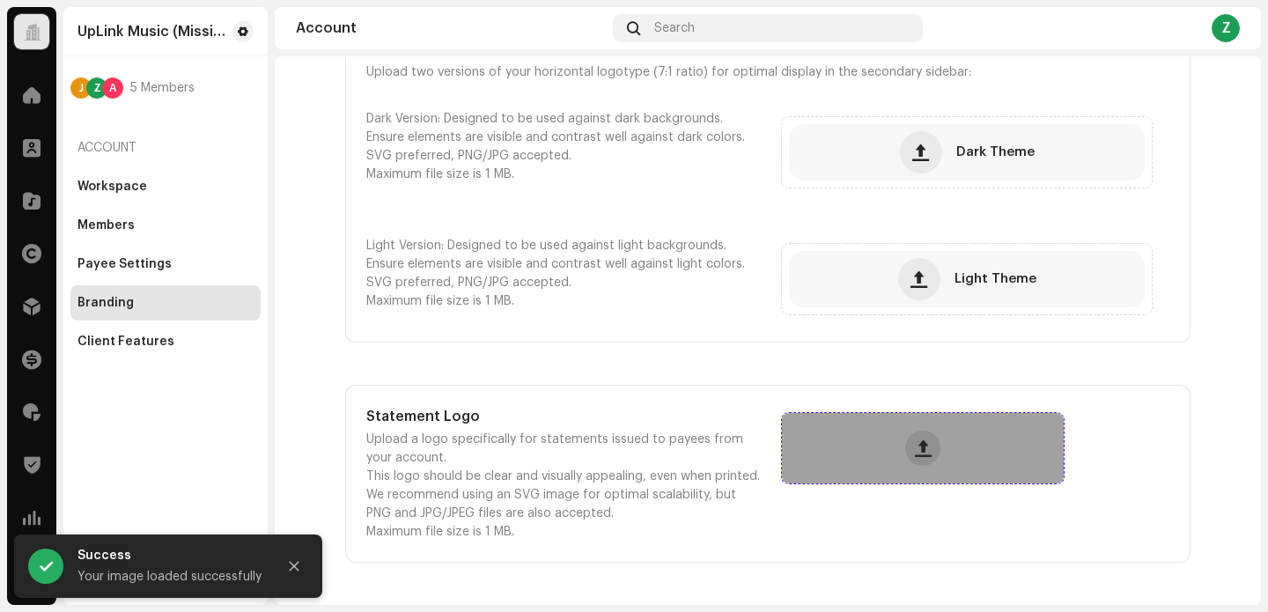
click at [921, 448] on span at bounding box center [923, 448] width 17 height 14
